Goal: Information Seeking & Learning: Find specific fact

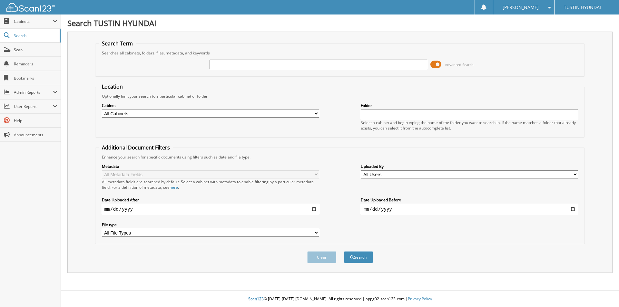
click at [249, 62] on input "text" at bounding box center [317, 65] width 217 height 10
type input "210995"
click at [344, 251] on button "Search" at bounding box center [358, 257] width 29 height 12
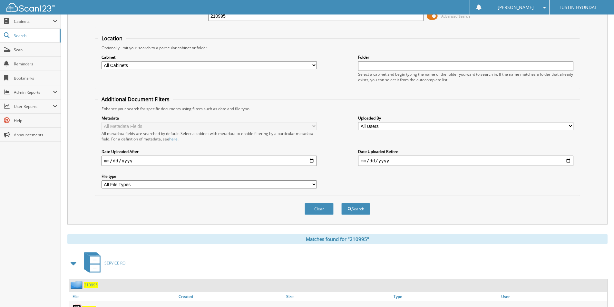
scroll to position [92, 0]
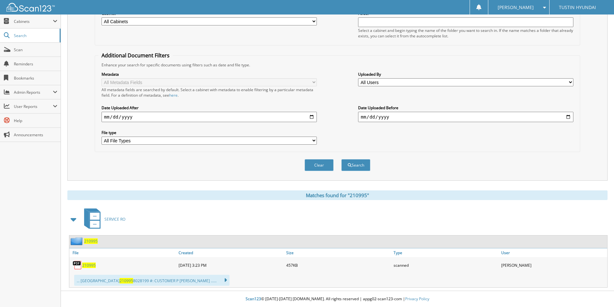
click at [91, 265] on span "210995" at bounding box center [89, 265] width 14 height 5
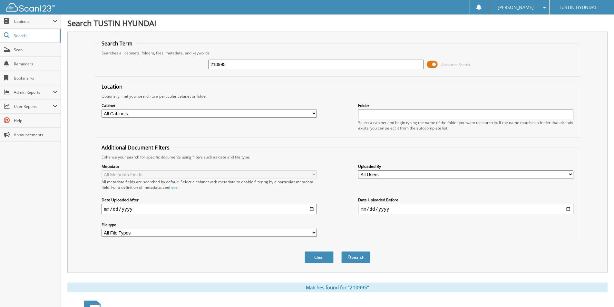
drag, startPoint x: 242, startPoint y: 64, endPoint x: 167, endPoint y: 65, distance: 74.4
click at [167, 65] on div "210995 Advanced Search" at bounding box center [337, 64] width 478 height 17
type input "210695"
click at [341, 251] on button "Search" at bounding box center [355, 257] width 29 height 12
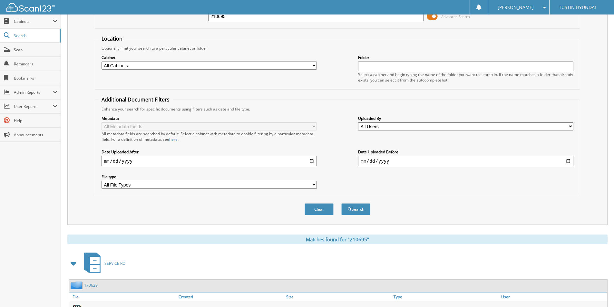
scroll to position [16, 0]
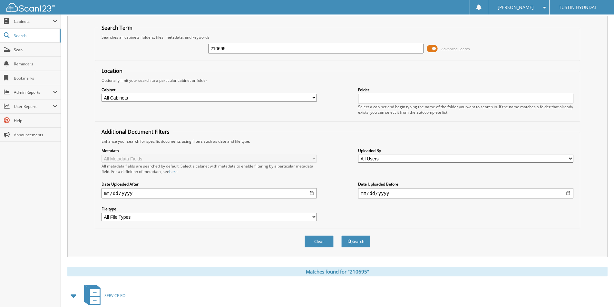
drag, startPoint x: 232, startPoint y: 49, endPoint x: 198, endPoint y: 51, distance: 33.9
click at [198, 51] on div "210695 Advanced Search" at bounding box center [337, 48] width 478 height 17
type input "210577"
click at [341, 236] on button "Search" at bounding box center [355, 242] width 29 height 12
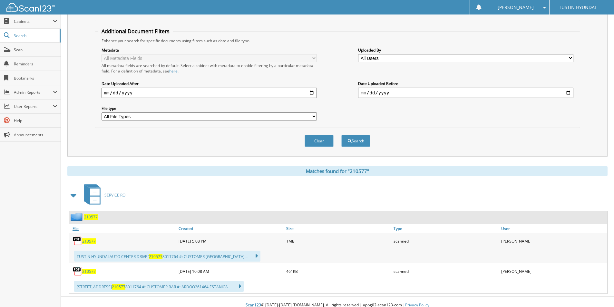
scroll to position [123, 0]
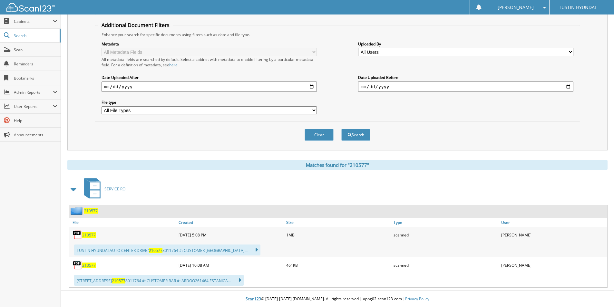
click at [87, 265] on span "210577" at bounding box center [89, 265] width 14 height 5
